Goal: Download file/media

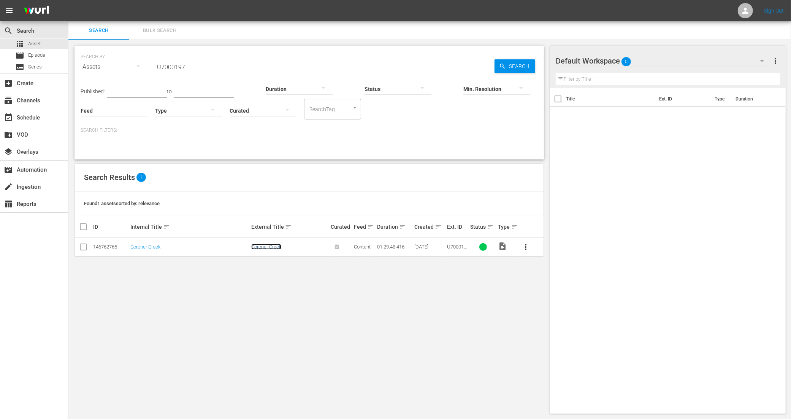
click at [271, 247] on link "Coroner Creek" at bounding box center [266, 247] width 30 height 6
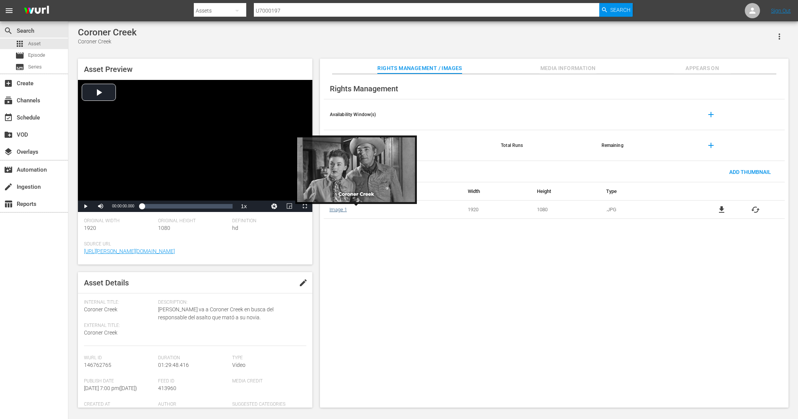
click at [339, 209] on link "Image 1" at bounding box center [338, 209] width 17 height 6
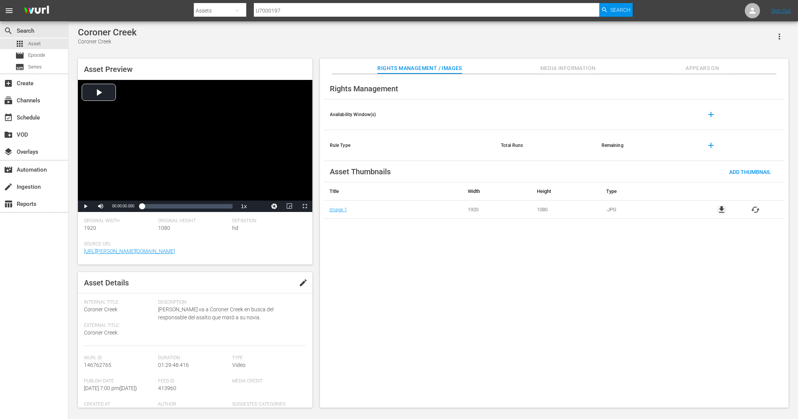
click at [718, 206] on span "file_download" at bounding box center [721, 209] width 9 height 9
click at [43, 45] on div "apps Asset" at bounding box center [34, 43] width 68 height 11
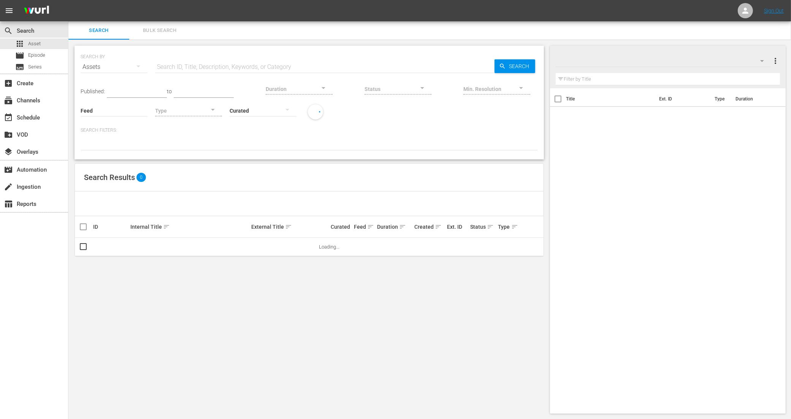
click at [173, 62] on input "text" at bounding box center [324, 67] width 339 height 18
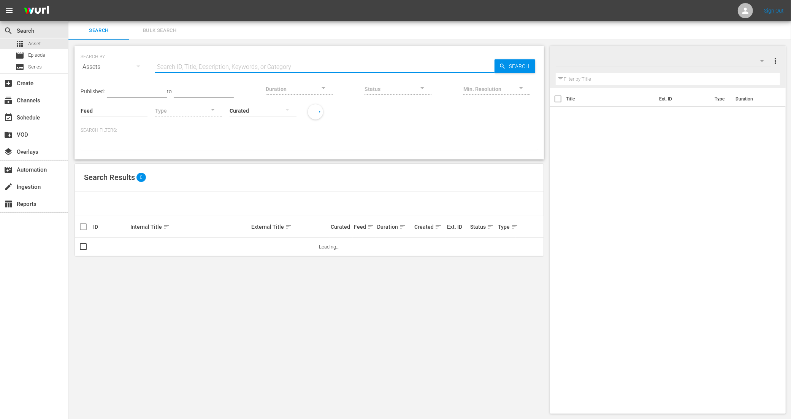
paste input "U6000247"
type input "U6000247"
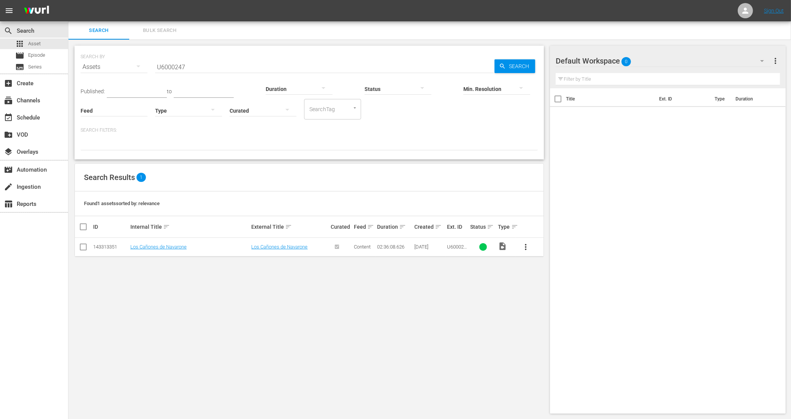
click at [279, 250] on td "Los Cañones de Navarone" at bounding box center [289, 247] width 79 height 19
click at [268, 248] on link "Los Cañones de Navarone" at bounding box center [279, 247] width 56 height 6
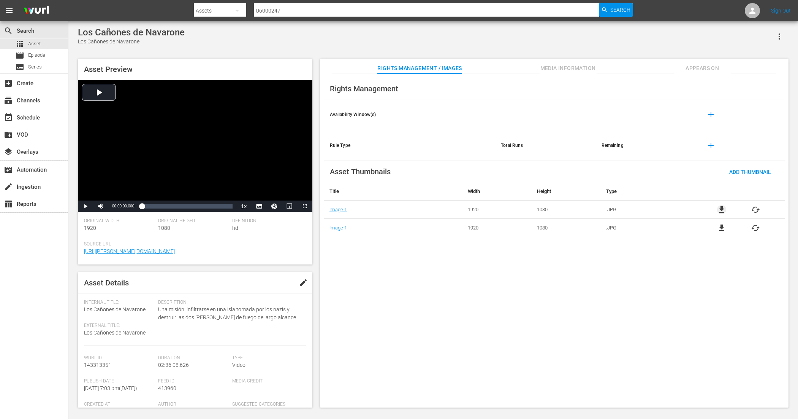
click at [723, 208] on span "file_download" at bounding box center [721, 209] width 9 height 9
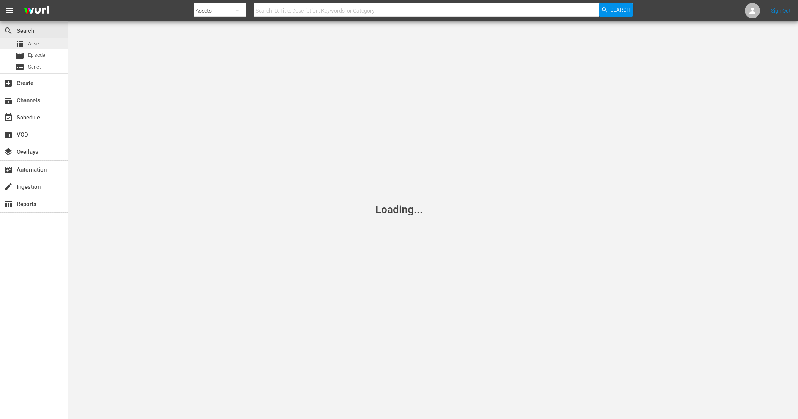
click at [43, 41] on div "apps Asset" at bounding box center [34, 43] width 68 height 11
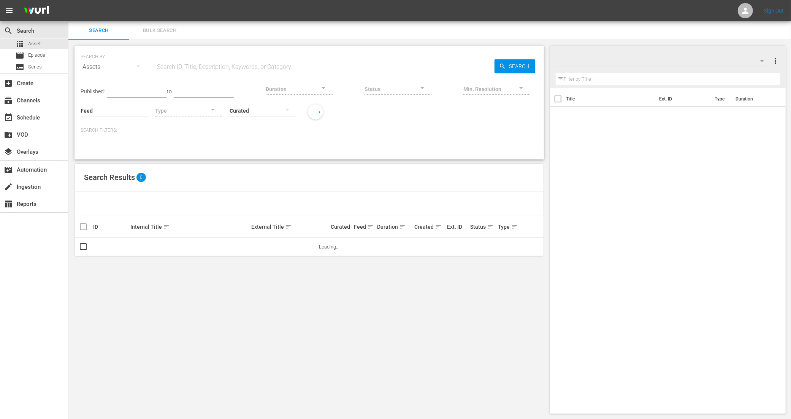
click at [230, 68] on input "text" at bounding box center [324, 67] width 339 height 18
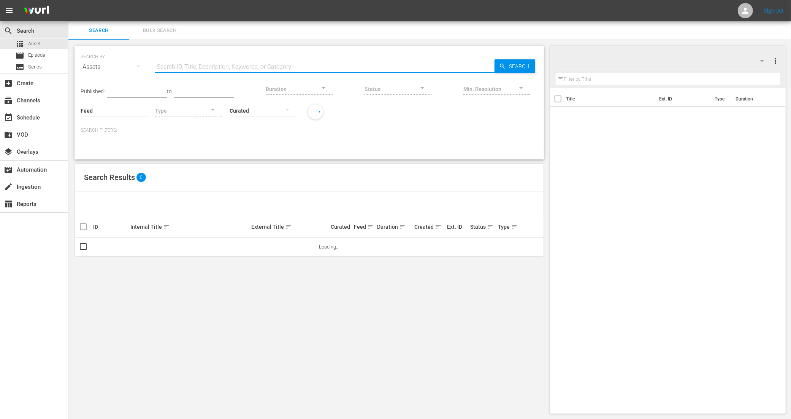
paste input "True Believer"
type input "True Believer"
drag, startPoint x: 230, startPoint y: 68, endPoint x: 140, endPoint y: 73, distance: 91.0
click at [140, 73] on div "SEARCH BY Search By Assets Search ID, Title, Description, Keywords, or Category…" at bounding box center [309, 62] width 457 height 27
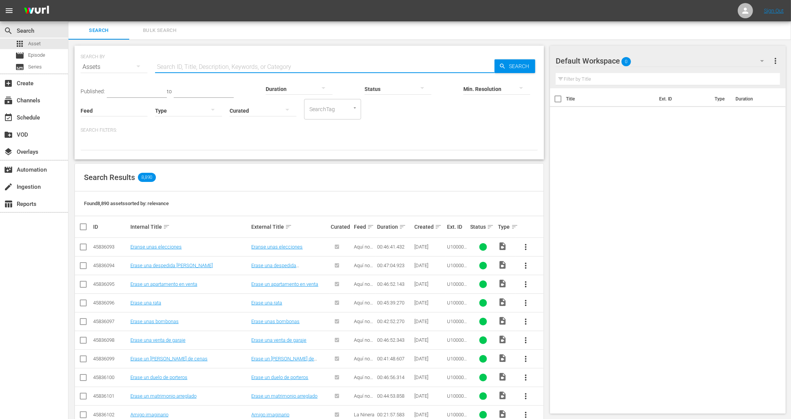
click at [171, 67] on input "text" at bounding box center [324, 67] width 339 height 18
paste input "U7000170C"
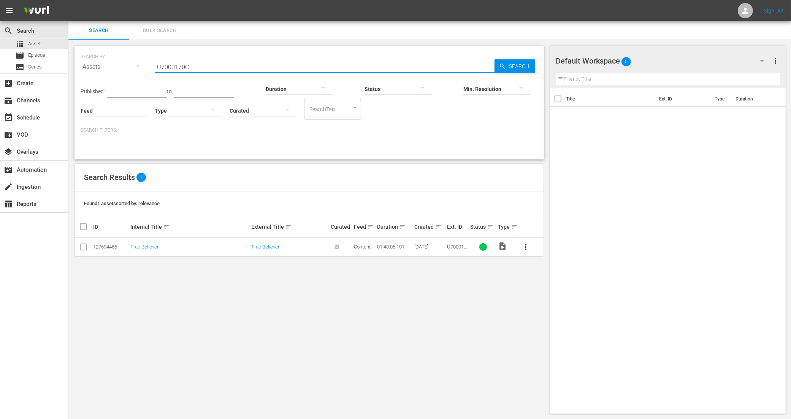
drag, startPoint x: 216, startPoint y: 70, endPoint x: 124, endPoint y: 70, distance: 91.6
click at [124, 70] on div "SEARCH BY Search By Assets Search ID, Title, Description, Keywords, or Category…" at bounding box center [309, 62] width 457 height 27
paste input "6000128"
type input "U6000128"
click at [293, 248] on link "Dos Bribones De Alto Riesgo" at bounding box center [282, 247] width 62 height 6
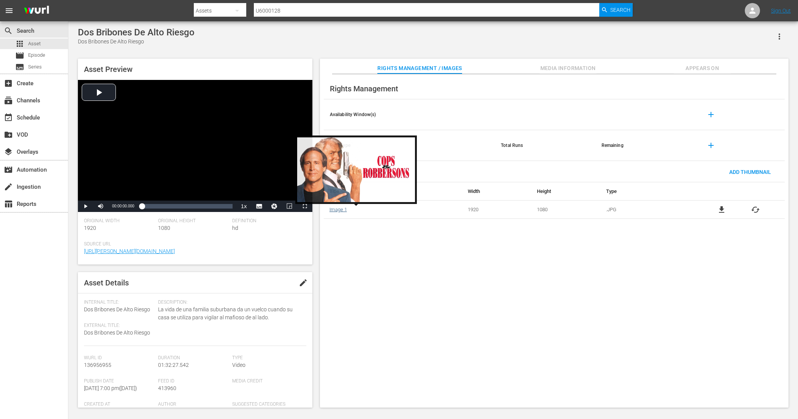
click at [342, 211] on link "Image 1" at bounding box center [338, 209] width 17 height 6
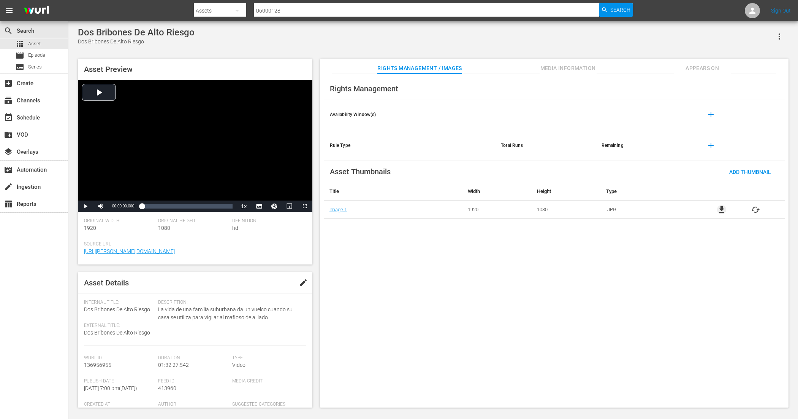
click at [722, 211] on span "file_download" at bounding box center [721, 209] width 9 height 9
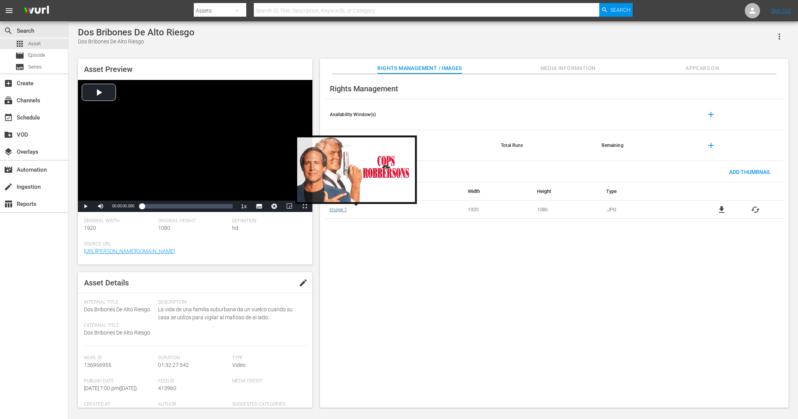
click at [341, 208] on link "Image 1" at bounding box center [338, 209] width 17 height 6
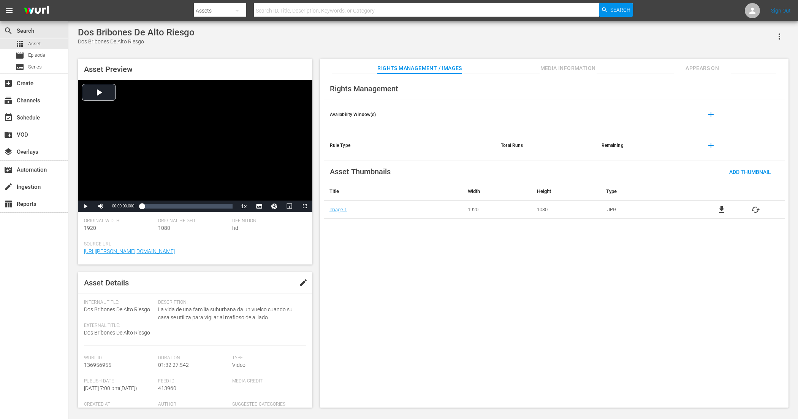
click at [638, 210] on span "file_download" at bounding box center [721, 209] width 9 height 9
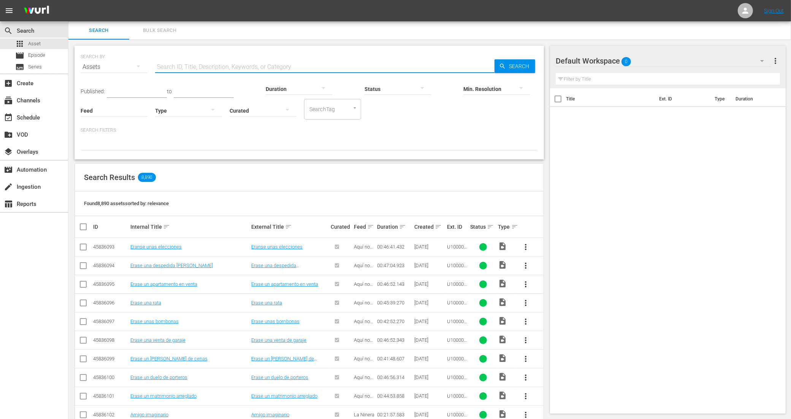
click at [234, 65] on input "text" at bounding box center [324, 67] width 339 height 18
paste input "U6000047"
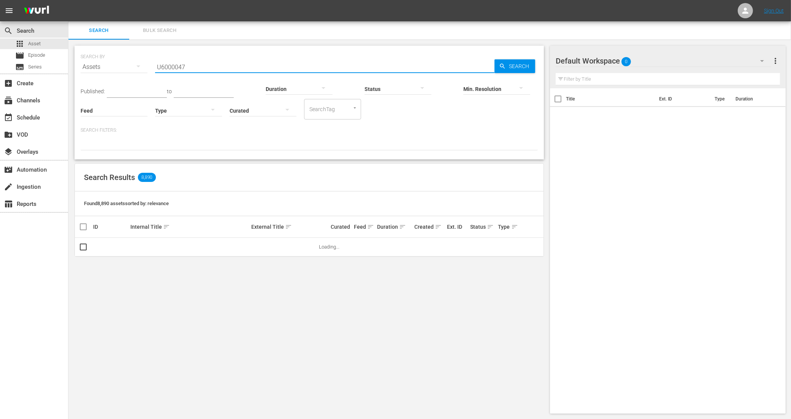
type input "U6000047"
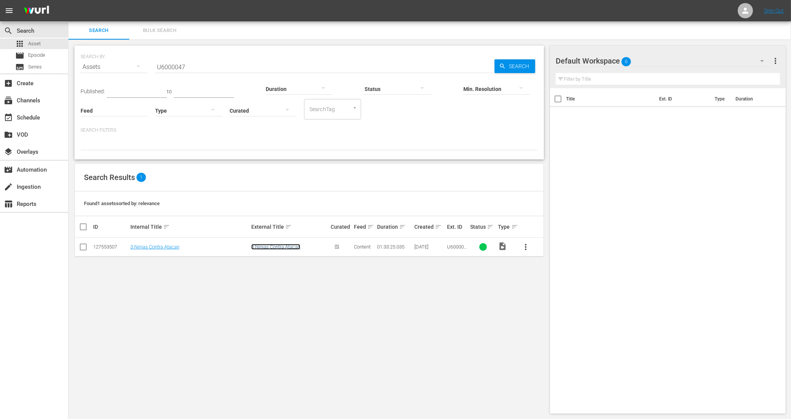
click at [276, 246] on link "3 Ninjas Contra Atacan" at bounding box center [275, 247] width 49 height 6
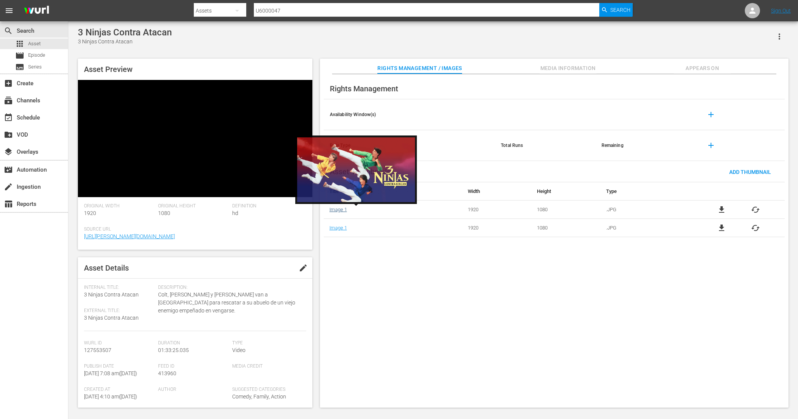
click at [341, 209] on link "Image 1" at bounding box center [338, 209] width 17 height 6
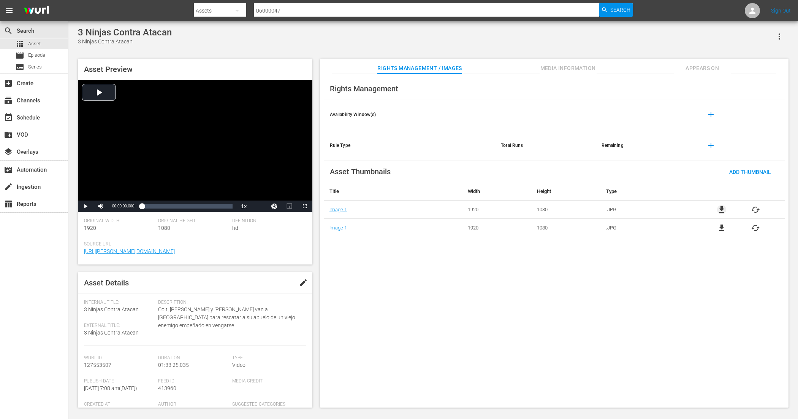
click at [717, 211] on span "file_download" at bounding box center [721, 209] width 9 height 9
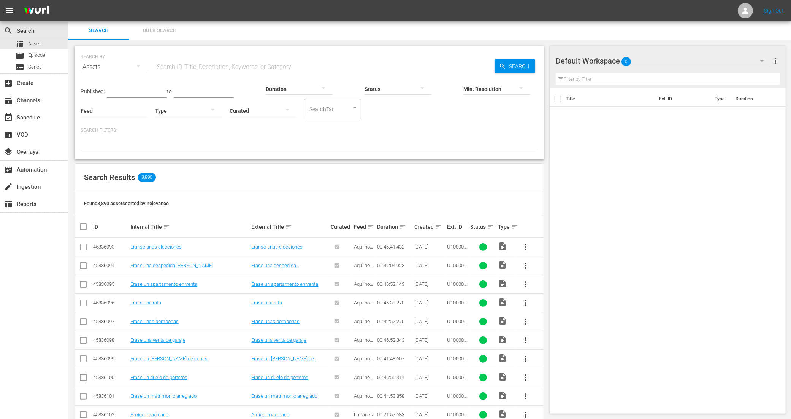
click at [205, 68] on input "text" at bounding box center [324, 67] width 339 height 18
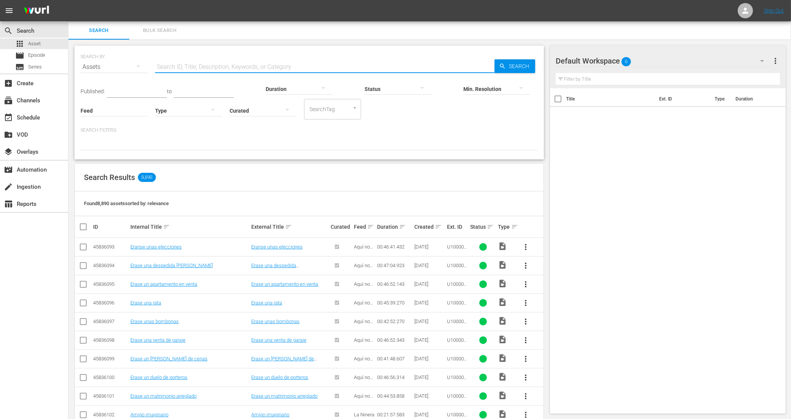
paste input "U5000624_LAT"
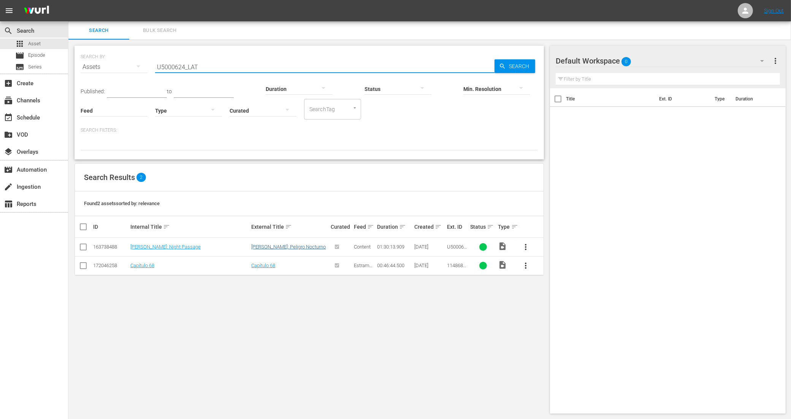
type input "U5000624_LAT"
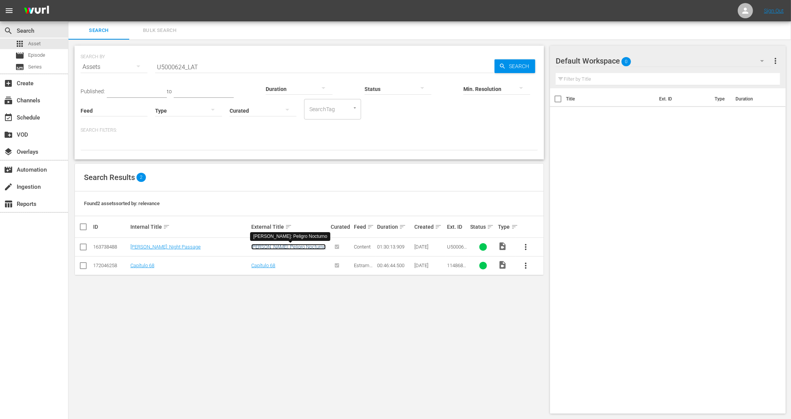
click at [311, 247] on link "Jesse Stone: Peligro Nocturno" at bounding box center [288, 247] width 75 height 6
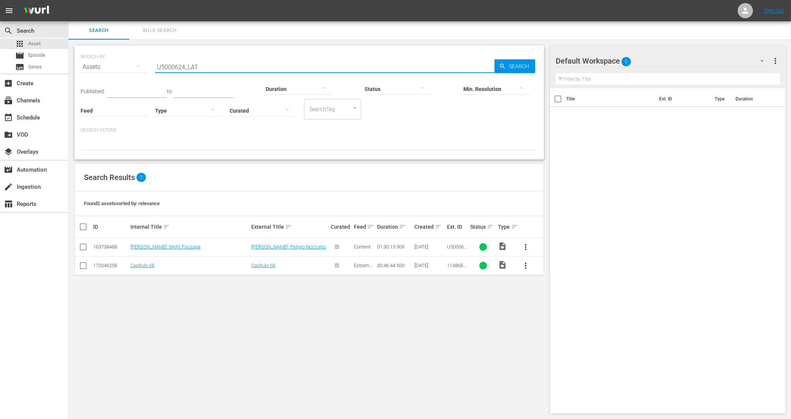
drag, startPoint x: 168, startPoint y: 72, endPoint x: 133, endPoint y: 73, distance: 34.6
click at [133, 73] on div "SEARCH BY Search By Assets Search ID, Title, Description, Keywords, or Category…" at bounding box center [309, 62] width 457 height 27
paste input "2"
type input "U5000622_LAT"
click at [178, 246] on link "[PERSON_NAME]: Death In Paradise" at bounding box center [168, 247] width 77 height 6
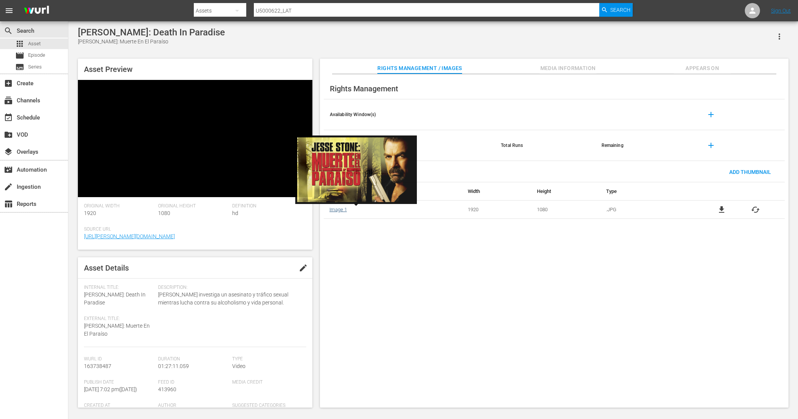
click at [341, 209] on link "Image 1" at bounding box center [338, 209] width 17 height 6
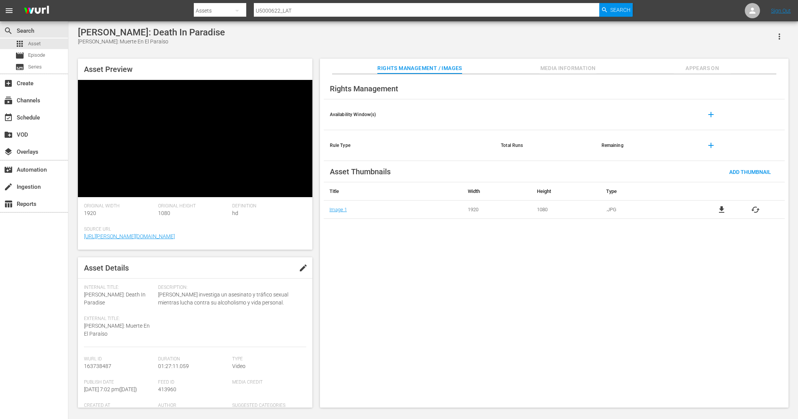
click at [725, 206] on span "file_download" at bounding box center [721, 209] width 9 height 9
